Goal: Obtain resource: Obtain resource

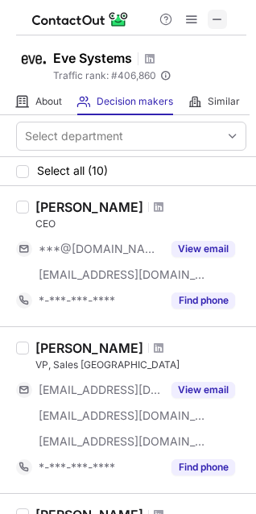
click at [217, 19] on span at bounding box center [217, 19] width 13 height 13
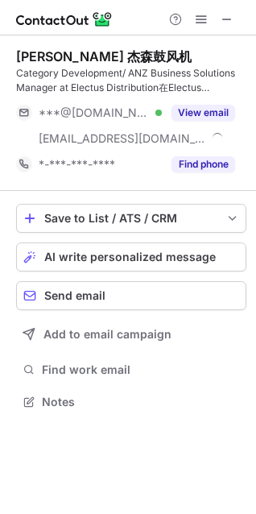
scroll to position [390, 256]
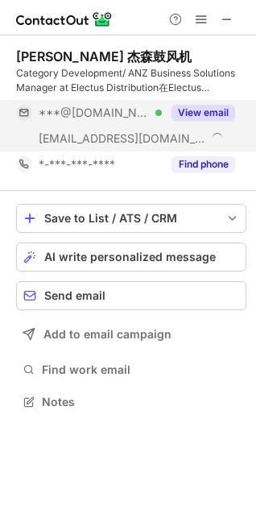
click at [211, 116] on button "View email" at bounding box center [204, 113] width 64 height 16
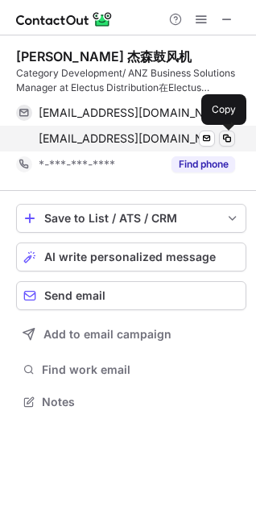
click at [228, 139] on span at bounding box center [227, 138] width 13 height 13
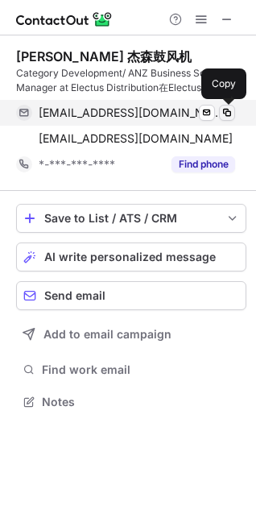
click at [229, 106] on span at bounding box center [227, 112] width 13 height 13
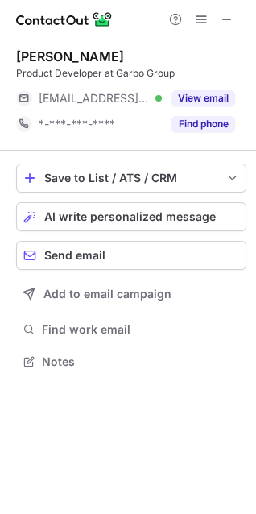
scroll to position [8, 8]
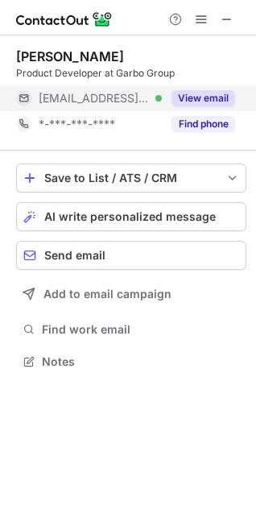
click at [214, 94] on button "View email" at bounding box center [204, 98] width 64 height 16
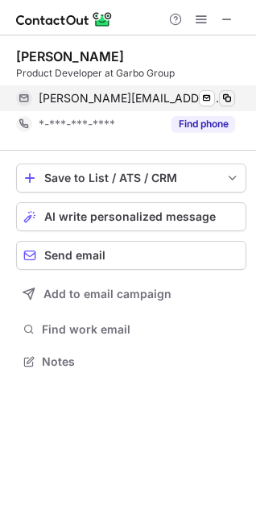
click at [228, 98] on span at bounding box center [227, 98] width 13 height 13
